Goal: Check status: Check status

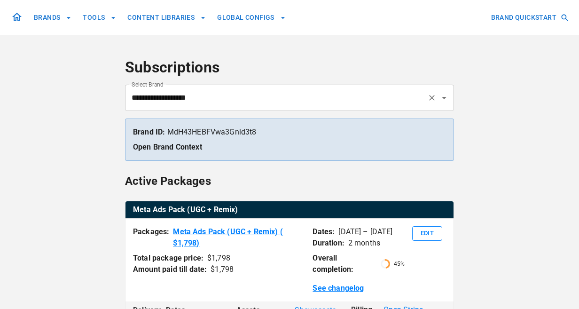
click at [337, 101] on input "**********" at bounding box center [276, 98] width 294 height 18
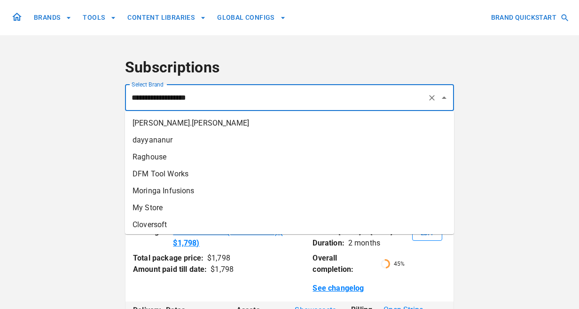
type input "*"
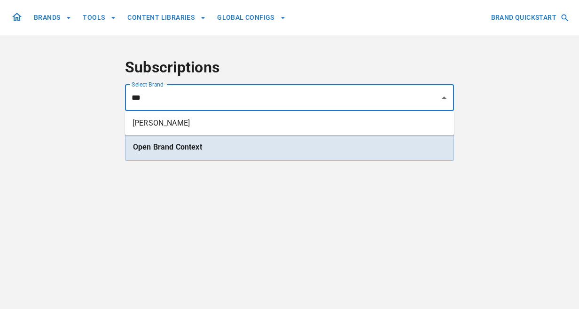
click at [295, 127] on li "[PERSON_NAME]" at bounding box center [289, 123] width 329 height 17
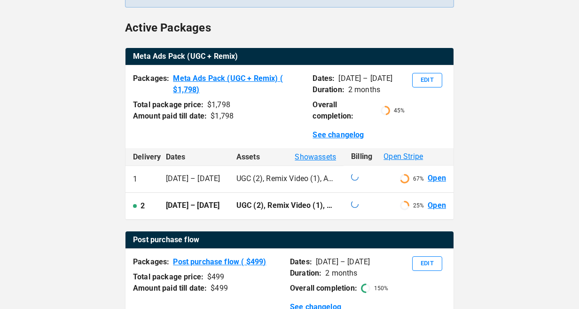
scroll to position [180, 0]
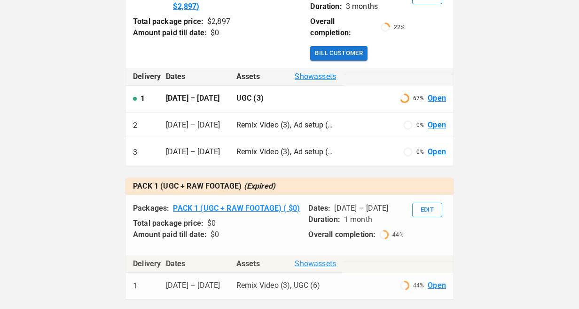
scroll to position [236, 0]
type input "**********"
click at [436, 120] on link "Open" at bounding box center [437, 125] width 18 height 11
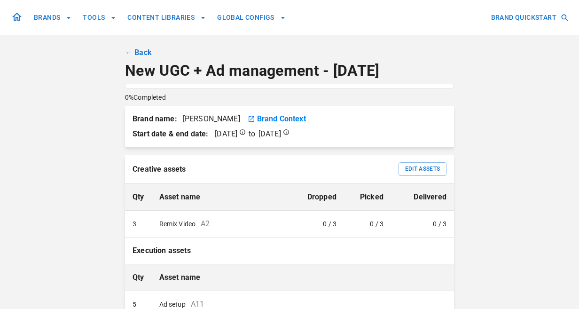
click at [128, 52] on link "← Back" at bounding box center [138, 52] width 27 height 11
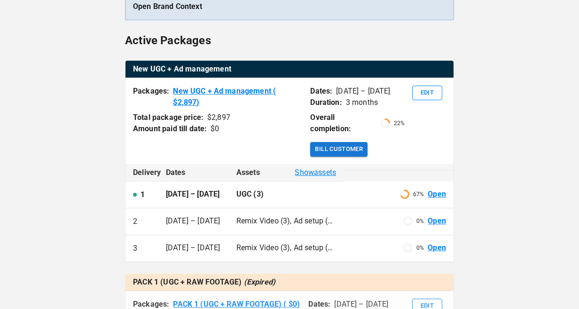
scroll to position [159, 0]
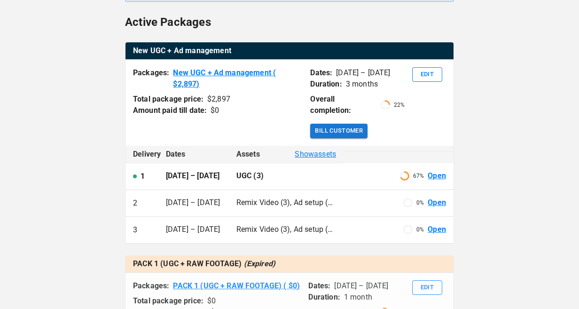
click at [428, 224] on link "Open" at bounding box center [437, 229] width 18 height 11
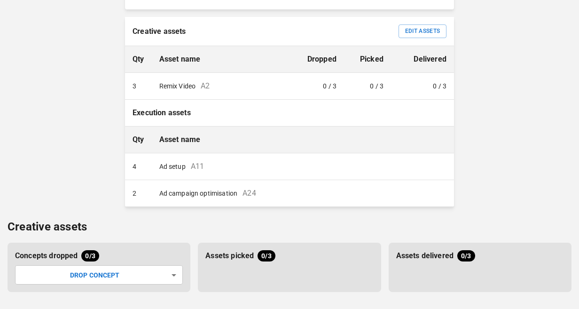
scroll to position [150, 0]
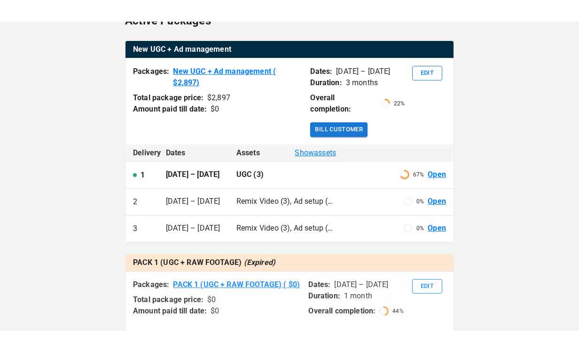
scroll to position [176, 0]
